Goal: Task Accomplishment & Management: Manage account settings

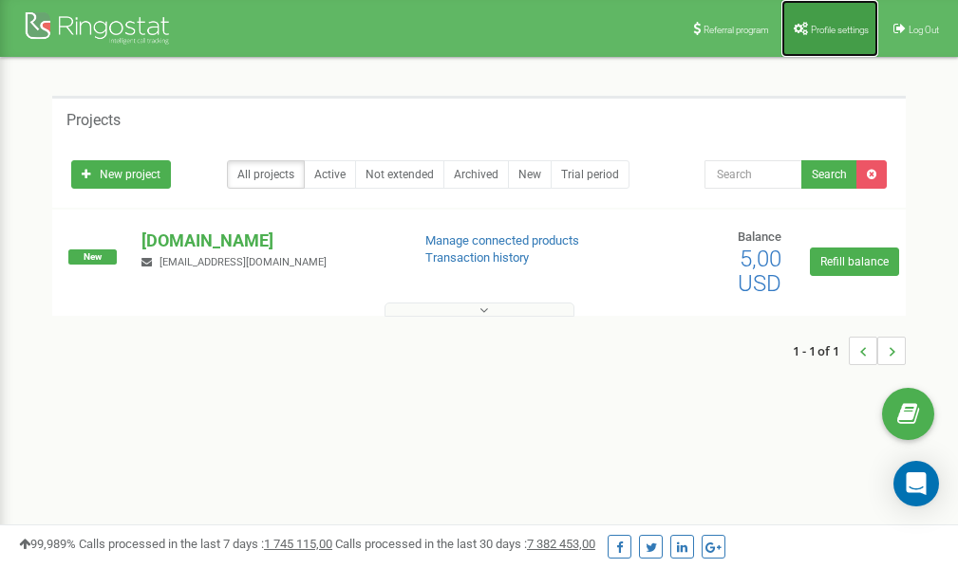
click at [834, 30] on span "Profile settings" at bounding box center [839, 30] width 58 height 10
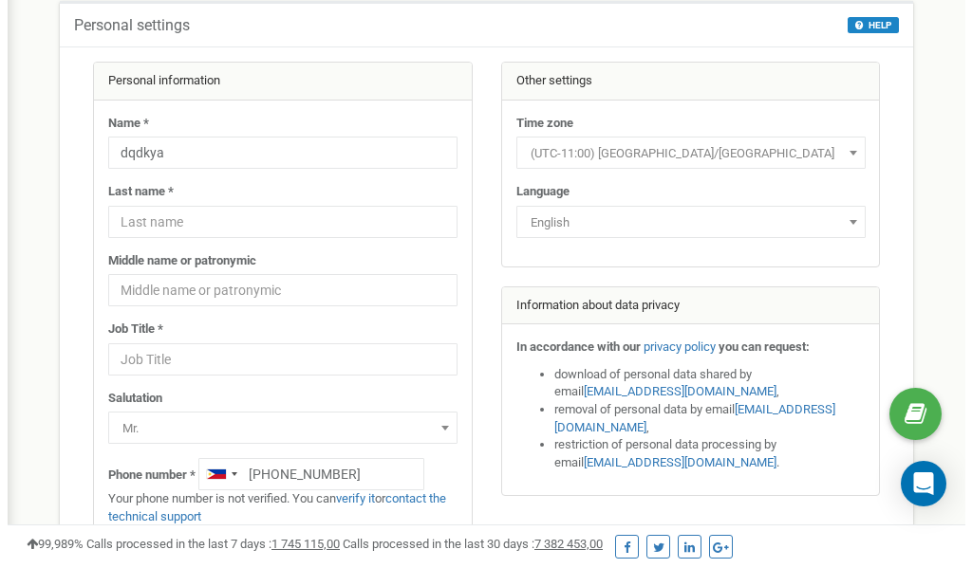
scroll to position [95, 0]
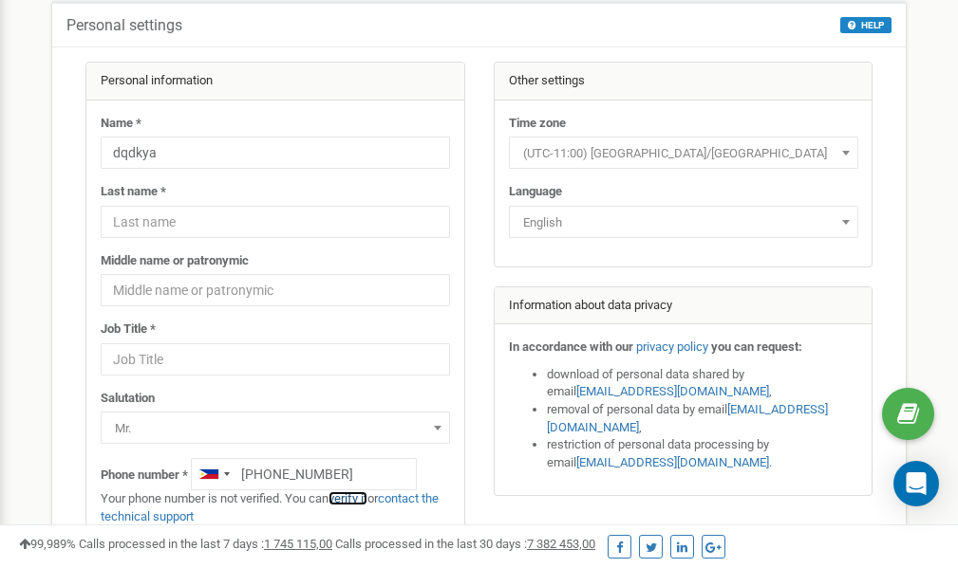
click at [358, 498] on link "verify it" at bounding box center [347, 499] width 39 height 14
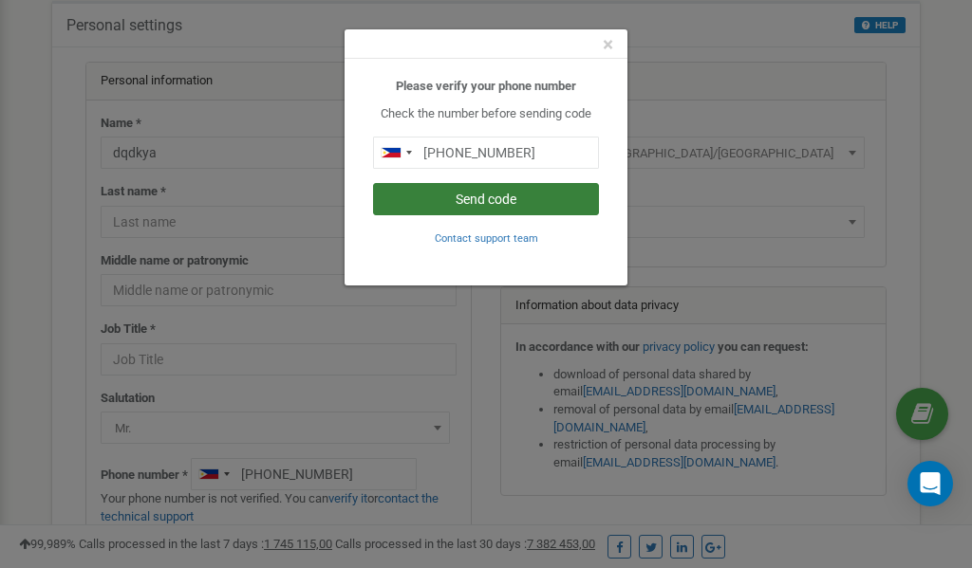
click at [461, 200] on button "Send code" at bounding box center [486, 199] width 226 height 32
